Goal: Task Accomplishment & Management: Manage account settings

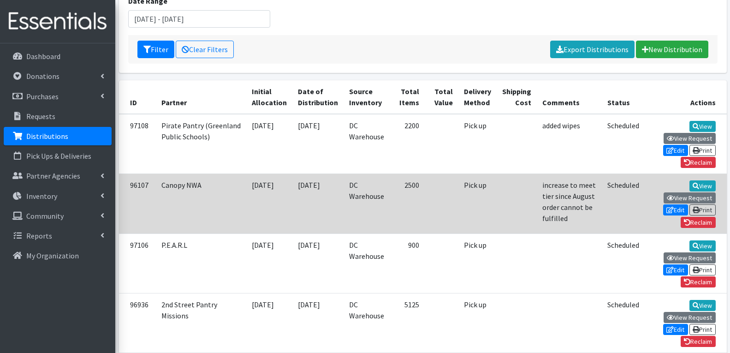
scroll to position [138, 0]
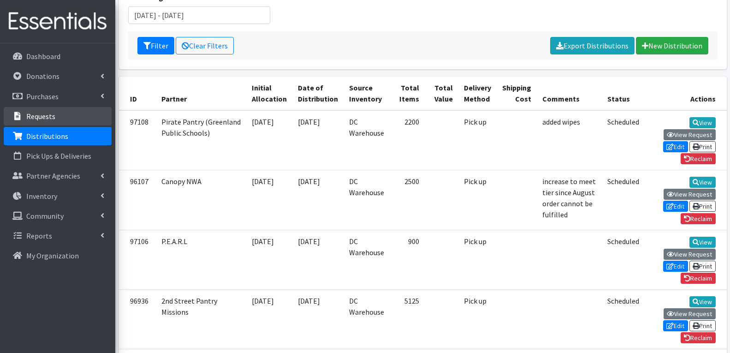
click at [61, 118] on link "Requests" at bounding box center [58, 116] width 108 height 18
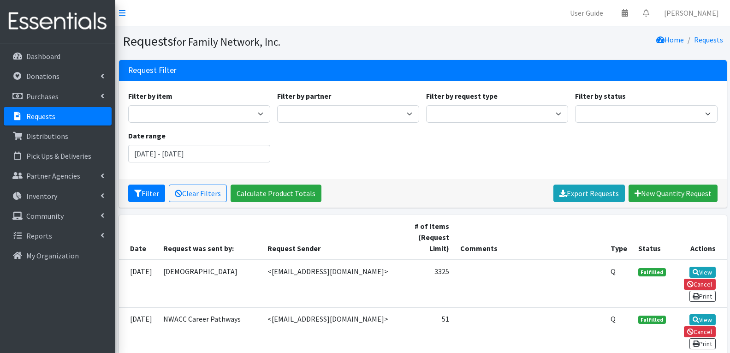
click at [43, 114] on p "Requests" at bounding box center [40, 116] width 29 height 9
click at [327, 113] on select "2nd Street Pantry Missions Arkansas Coalition of Marshallese Bread of Life Cano…" at bounding box center [348, 114] width 142 height 18
select select "7442"
click at [277, 105] on select "2nd Street Pantry Missions Arkansas Coalition of Marshallese Bread of Life Cano…" at bounding box center [348, 114] width 142 height 18
click at [150, 197] on button "Filter" at bounding box center [146, 194] width 37 height 18
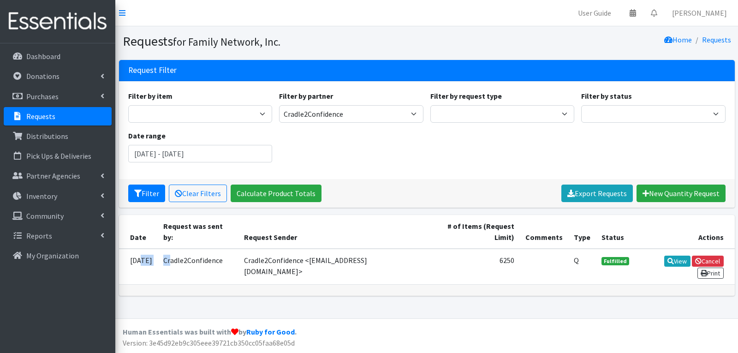
drag, startPoint x: 141, startPoint y: 251, endPoint x: 183, endPoint y: 252, distance: 42.5
click at [183, 252] on tr "08/14/2025 Cradle2Confidence Cradle2Confidence <hello@cradle2confidence.org> 62…" at bounding box center [427, 267] width 616 height 36
click at [257, 252] on td "Cradle2Confidence <hello@cradle2confidence.org>" at bounding box center [332, 267] width 186 height 36
click at [664, 256] on link "View" at bounding box center [677, 261] width 26 height 11
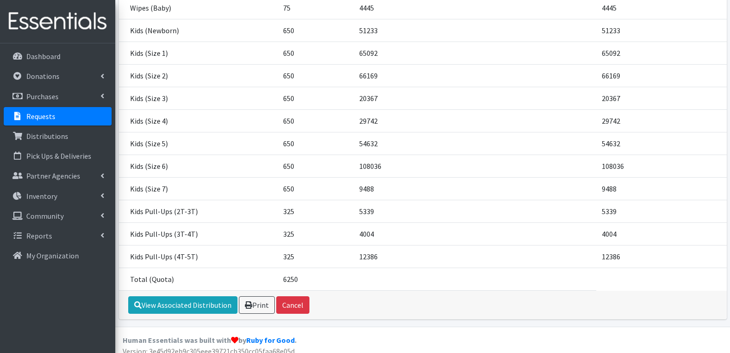
scroll to position [169, 0]
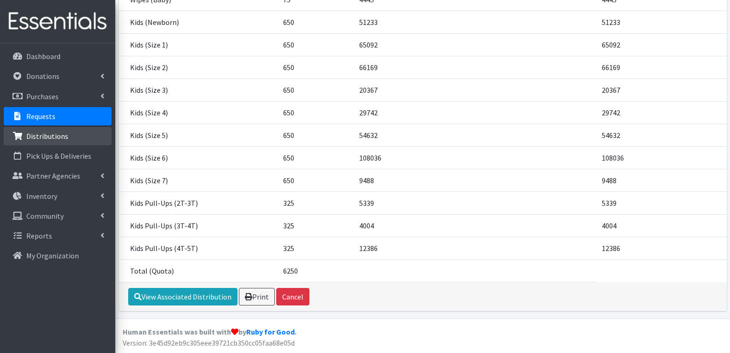
click at [50, 137] on p "Distributions" at bounding box center [47, 136] width 42 height 9
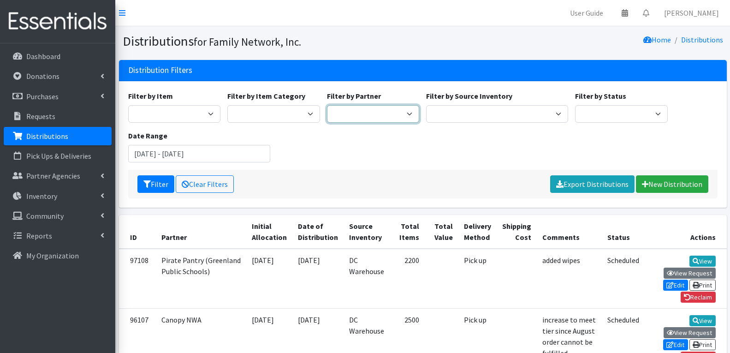
click at [337, 111] on select "2nd Street Pantry Missions [US_STATE] Coalition of Marshallese Bread of Life Ca…" at bounding box center [373, 114] width 93 height 18
select select "7442"
click at [327, 105] on select "2nd Street Pantry Missions [US_STATE] Coalition of Marshallese Bread of Life Ca…" at bounding box center [373, 114] width 93 height 18
click at [158, 190] on button "Filter" at bounding box center [156, 184] width 37 height 18
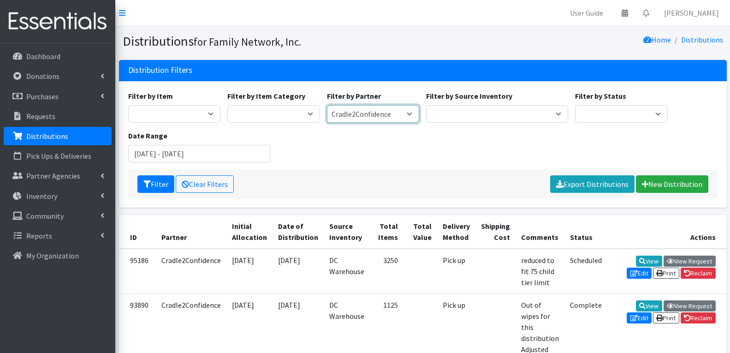
click at [362, 112] on select "2nd Street Pantry Missions [US_STATE] Coalition of Marshallese Bread of Life Ca…" at bounding box center [373, 114] width 93 height 18
select select "5449"
click at [327, 105] on select "2nd Street Pantry Missions Arkansas Coalition of Marshallese Bread of Life Cano…" at bounding box center [373, 114] width 93 height 18
click at [159, 187] on button "Filter" at bounding box center [156, 184] width 37 height 18
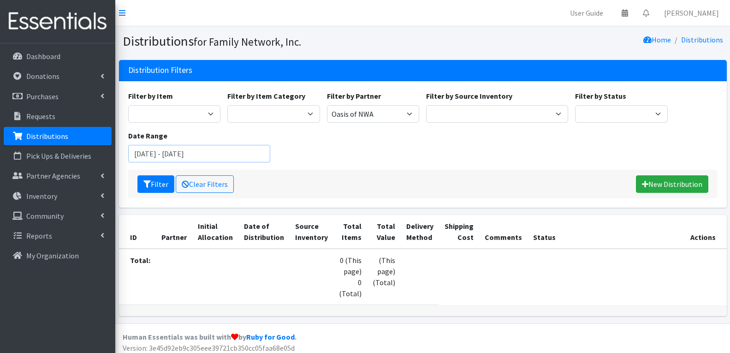
click at [194, 153] on input "[DATE] - [DATE]" at bounding box center [199, 154] width 142 height 18
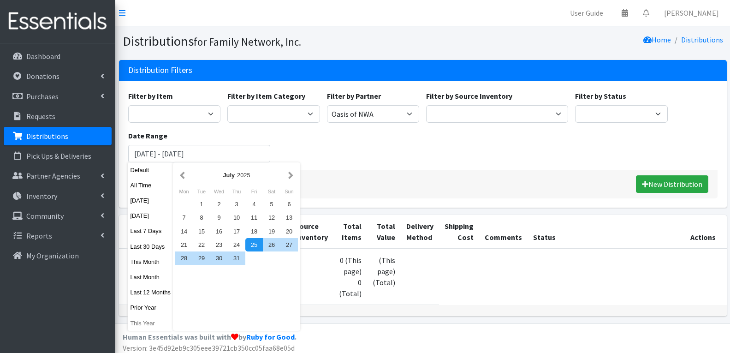
click at [140, 327] on button "This Year" at bounding box center [150, 323] width 45 height 13
type input "[DATE] - [DATE]"
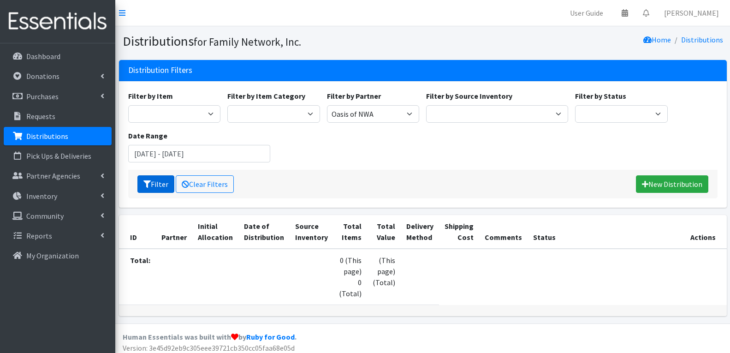
click at [154, 185] on button "Filter" at bounding box center [156, 184] width 37 height 18
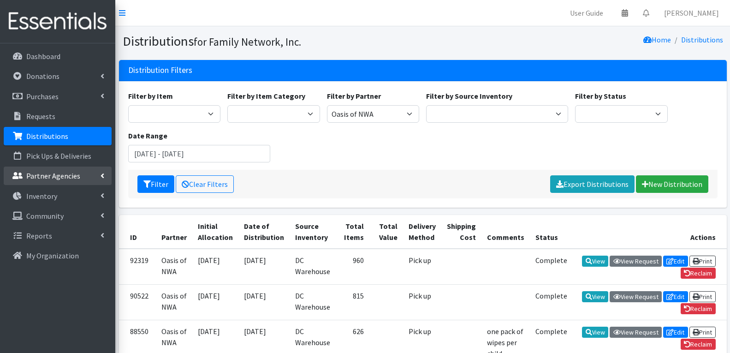
click at [48, 180] on p "Partner Agencies" at bounding box center [53, 175] width 54 height 9
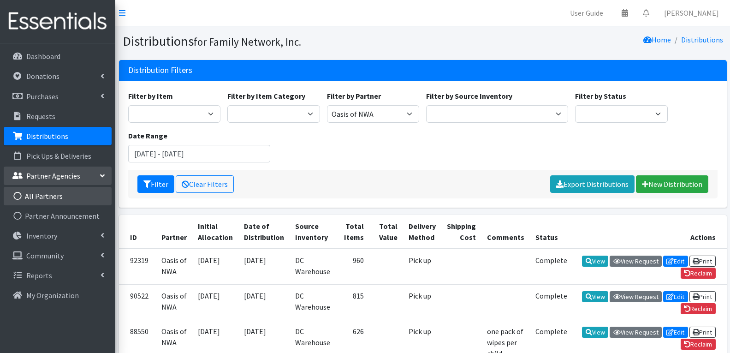
click at [48, 199] on link "All Partners" at bounding box center [58, 196] width 108 height 18
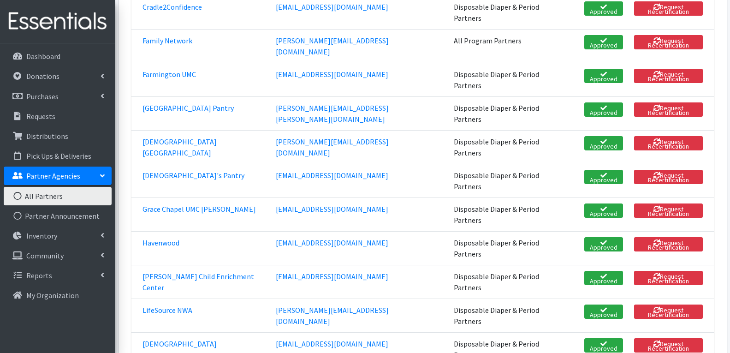
scroll to position [508, 0]
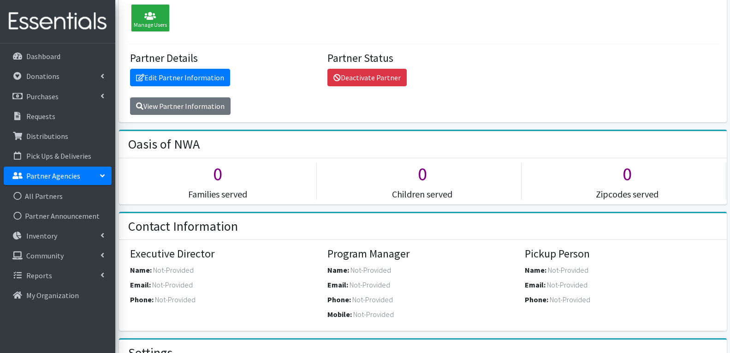
scroll to position [46, 0]
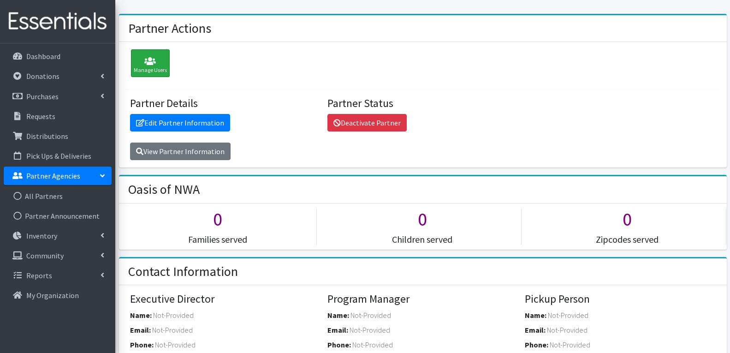
click at [155, 55] on div "Manage Users" at bounding box center [150, 63] width 39 height 28
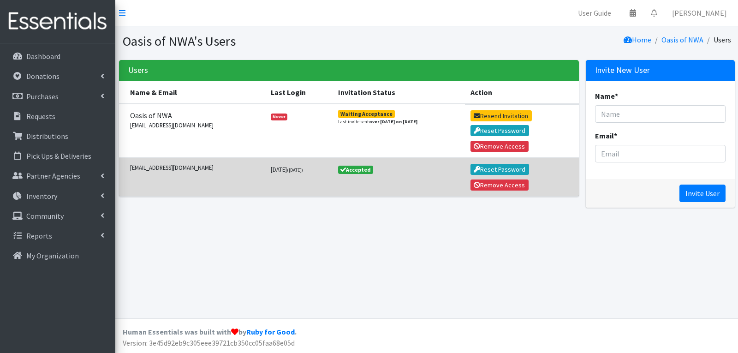
drag, startPoint x: 249, startPoint y: 173, endPoint x: 325, endPoint y: 169, distance: 76.2
click at [325, 169] on td "[DATE] ([DATE])" at bounding box center [298, 177] width 67 height 39
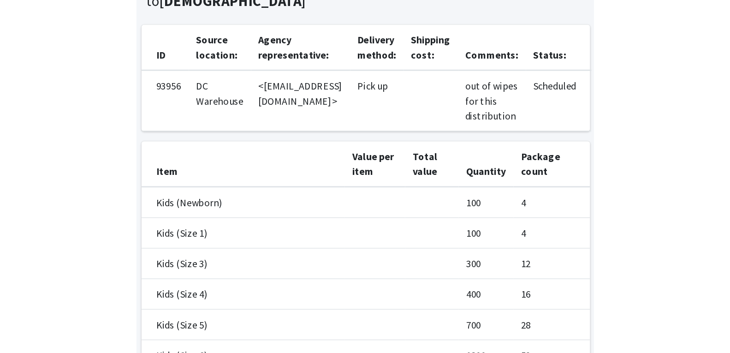
scroll to position [57, 0]
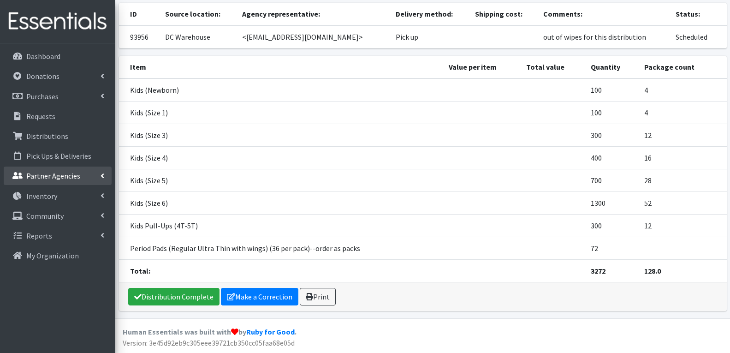
click at [50, 167] on link "Partner Agencies" at bounding box center [58, 176] width 108 height 18
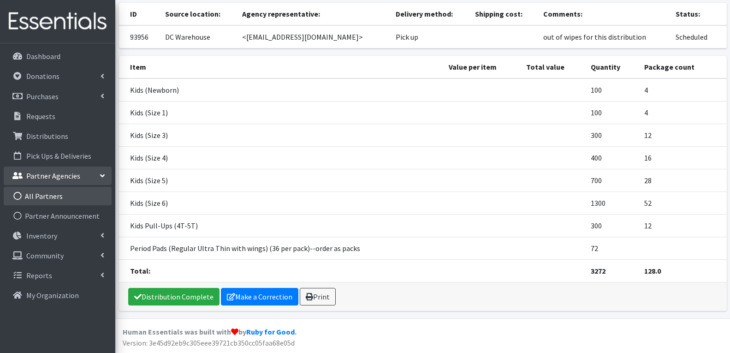
click at [46, 198] on link "All Partners" at bounding box center [58, 196] width 108 height 18
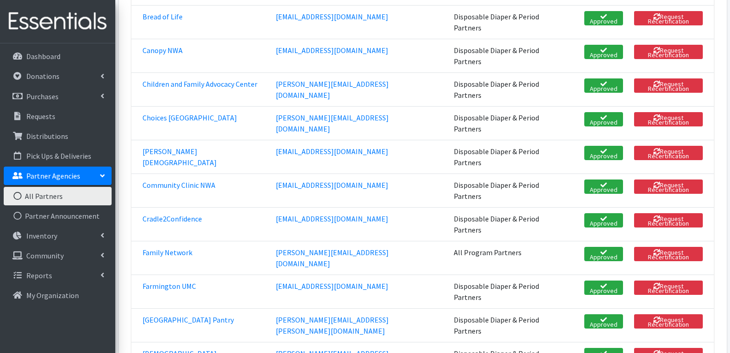
scroll to position [277, 0]
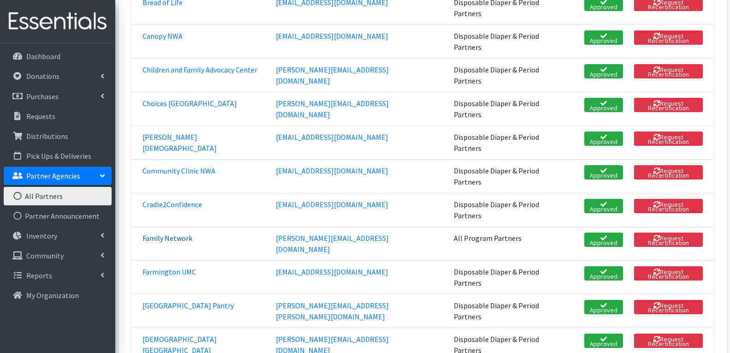
click at [159, 233] on link "Family Network" at bounding box center [168, 237] width 50 height 9
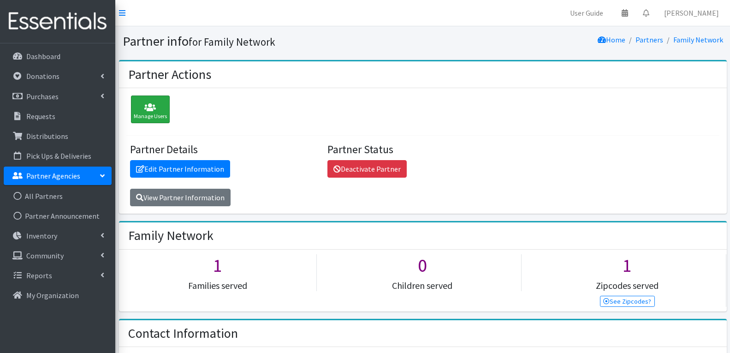
click at [146, 108] on icon at bounding box center [150, 107] width 33 height 9
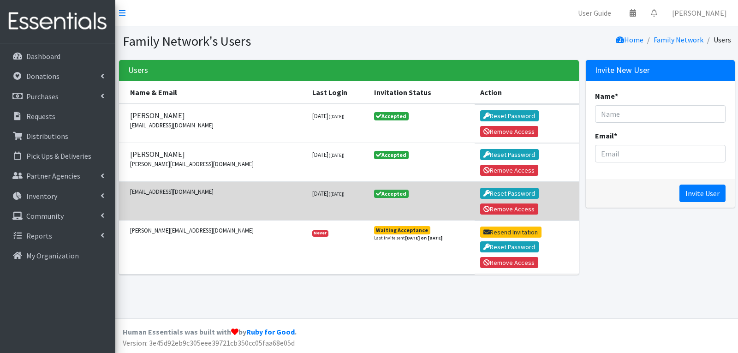
drag, startPoint x: 256, startPoint y: 190, endPoint x: 335, endPoint y: 190, distance: 78.9
click at [335, 190] on td "3 days ago (Oct 12 2020)" at bounding box center [338, 201] width 62 height 39
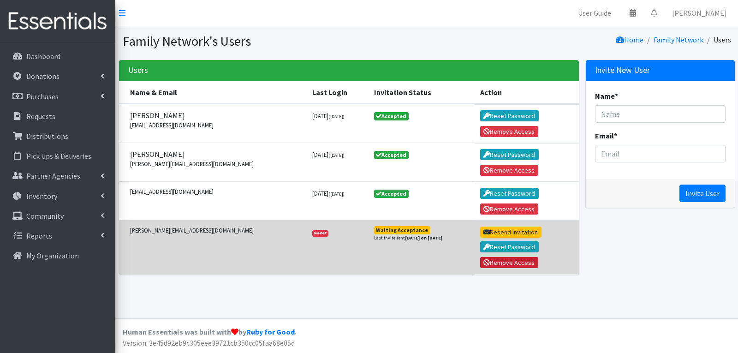
click at [494, 265] on button "Remove Access" at bounding box center [509, 262] width 58 height 11
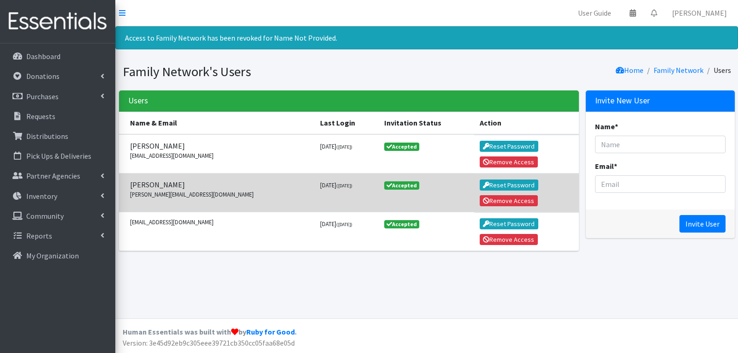
drag, startPoint x: 257, startPoint y: 190, endPoint x: 329, endPoint y: 188, distance: 72.5
click at [329, 188] on tr "[PERSON_NAME] [PERSON_NAME][EMAIL_ADDRESS][DOMAIN_NAME] [DATE] ([DATE]) Accepte…" at bounding box center [349, 192] width 461 height 39
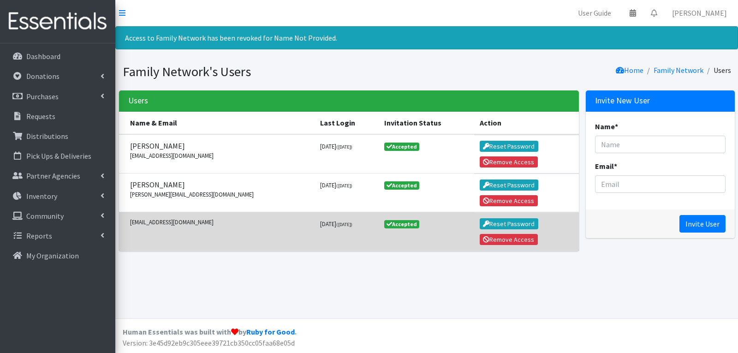
click at [263, 231] on td "[EMAIL_ADDRESS][DOMAIN_NAME]" at bounding box center [217, 231] width 196 height 39
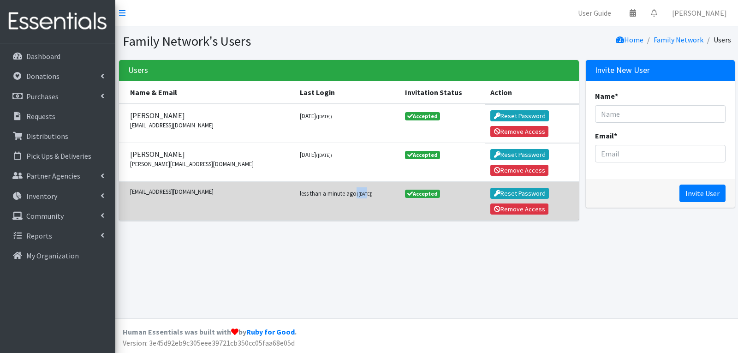
drag, startPoint x: 271, startPoint y: 191, endPoint x: 331, endPoint y: 191, distance: 60.0
click at [331, 191] on small "less than a minute ago (Oct 12 2020)" at bounding box center [336, 193] width 73 height 7
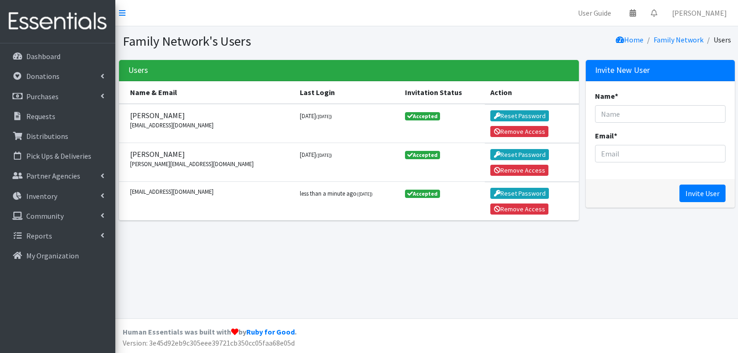
click at [309, 245] on div "Family Network's Users Home Family Network Users Users Name & Email Last Login …" at bounding box center [426, 172] width 623 height 292
